Goal: Navigation & Orientation: Find specific page/section

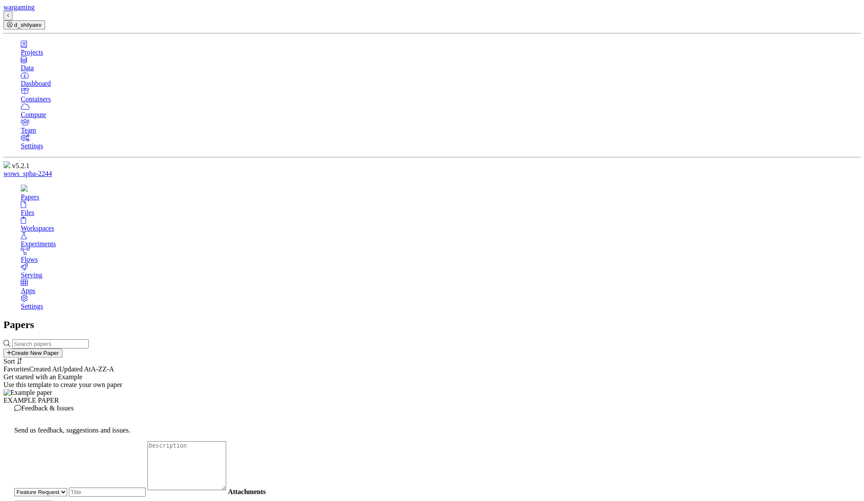
click at [107, 209] on div "Files" at bounding box center [440, 213] width 839 height 8
click at [110, 201] on link "Files" at bounding box center [440, 209] width 839 height 16
click at [111, 201] on link "Files" at bounding box center [440, 209] width 839 height 16
